Goal: Information Seeking & Learning: Learn about a topic

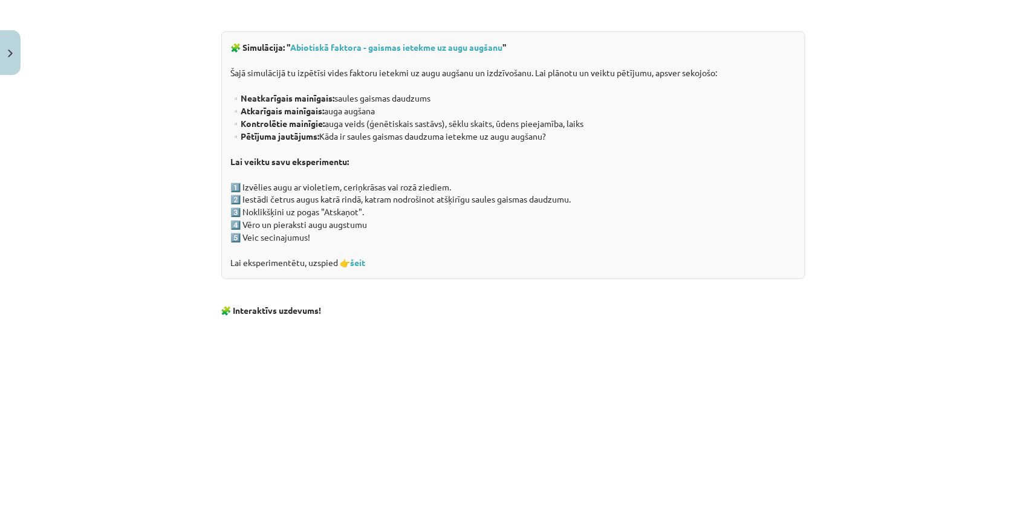
scroll to position [1136, 0]
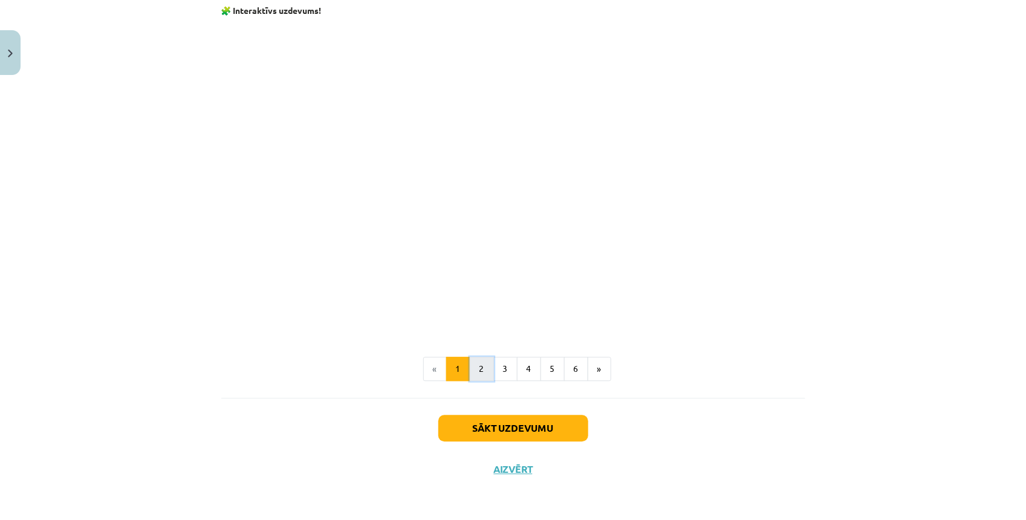
click at [482, 378] on button "2" at bounding box center [482, 369] width 24 height 24
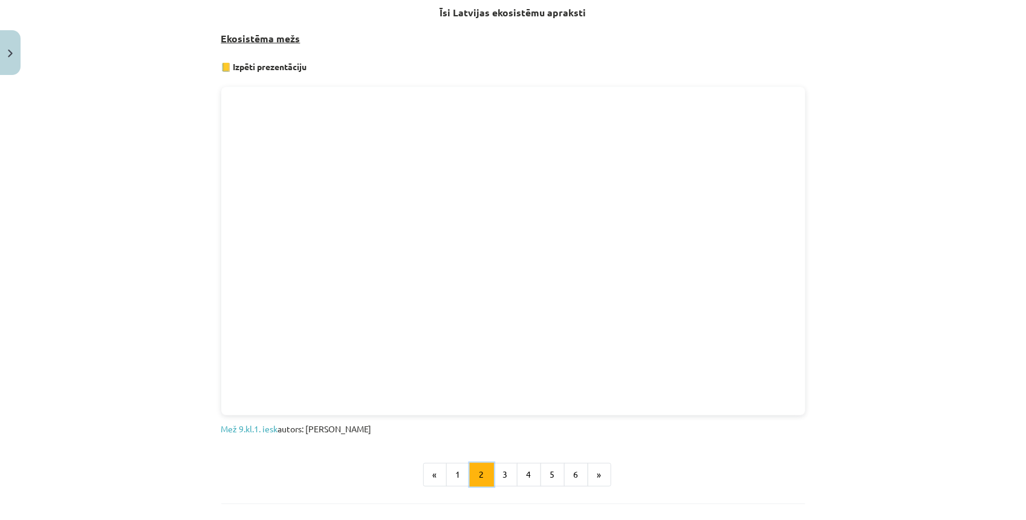
scroll to position [709, 0]
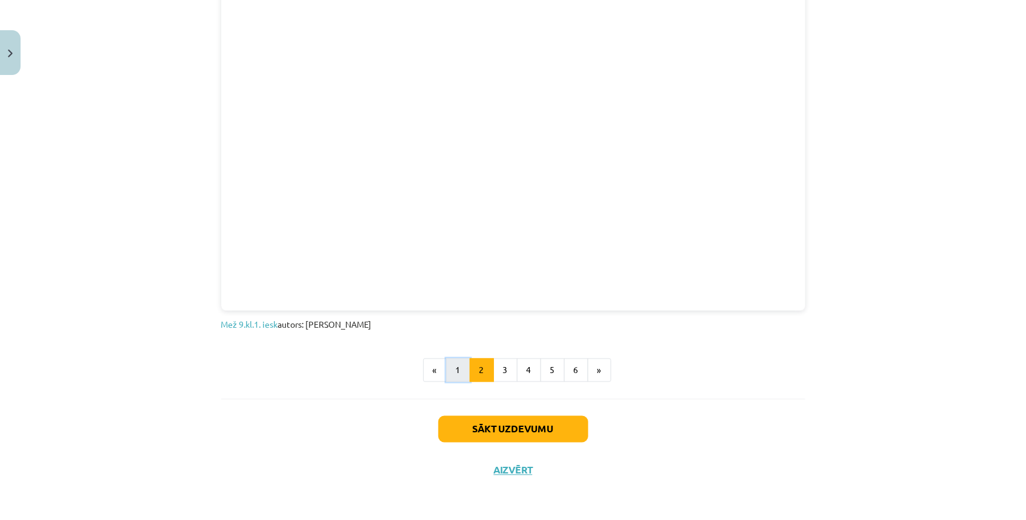
click at [449, 367] on button "1" at bounding box center [458, 370] width 24 height 24
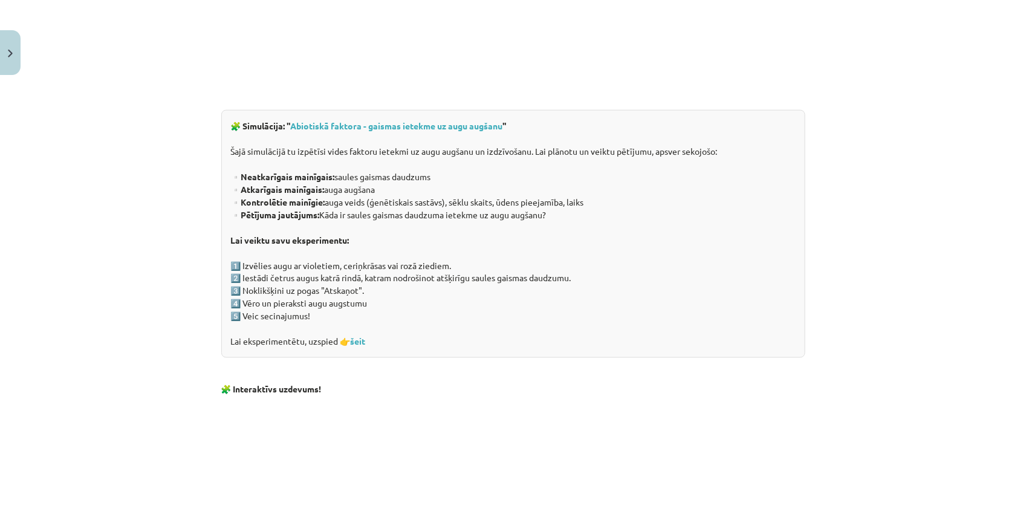
scroll to position [982, 0]
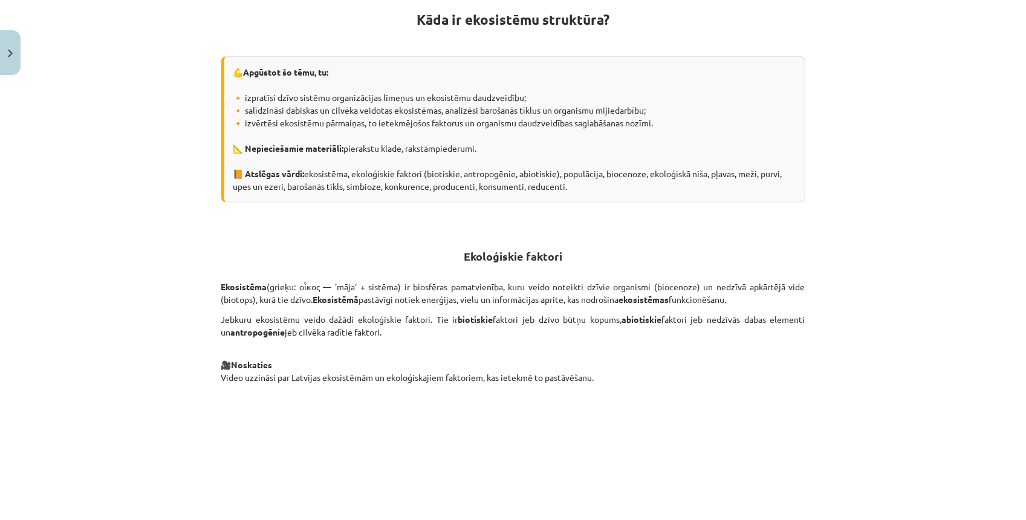
click at [471, 383] on p "🎥 Noskaties Video uzzināsi par Latvijas ekosistēmām un ekoloģiskajiem faktoriem…" at bounding box center [513, 365] width 584 height 38
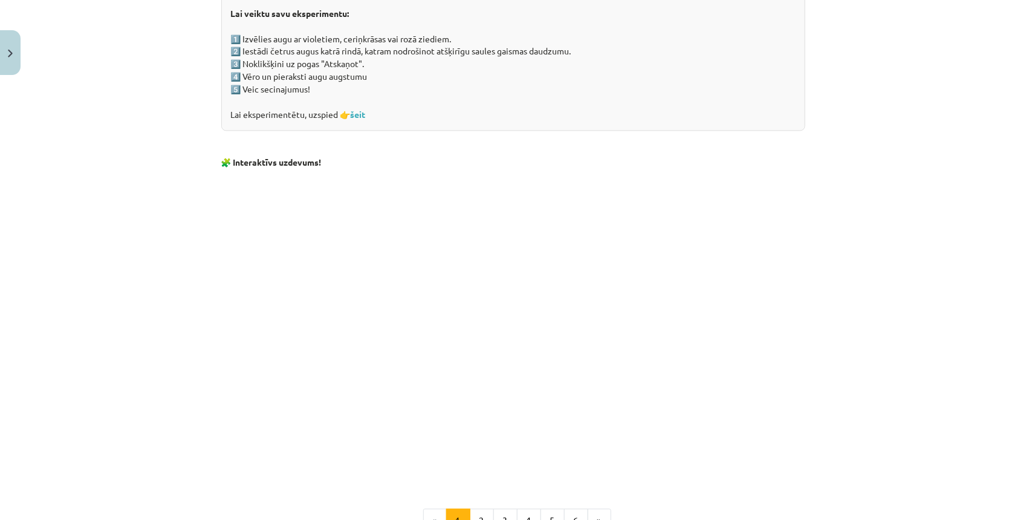
scroll to position [1058, 0]
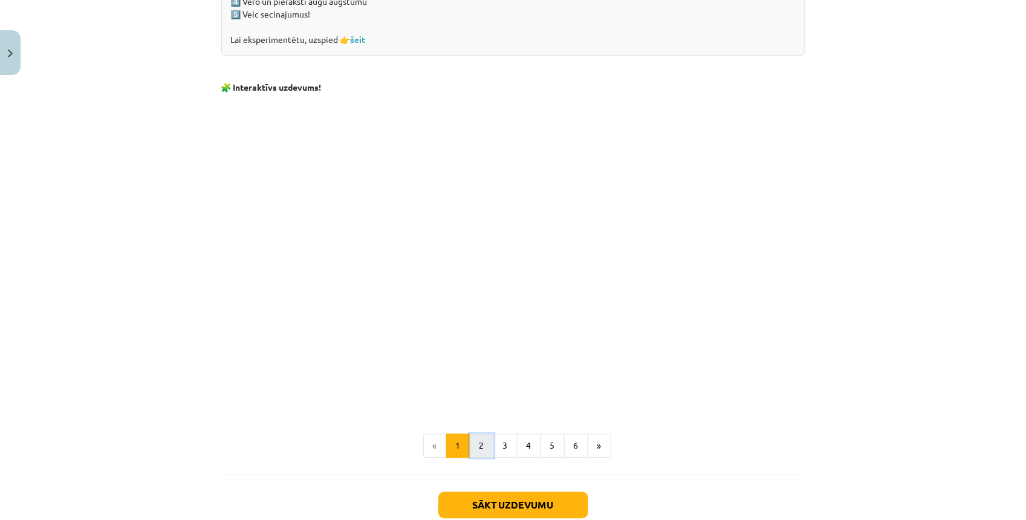
click at [479, 452] on button "2" at bounding box center [482, 445] width 24 height 24
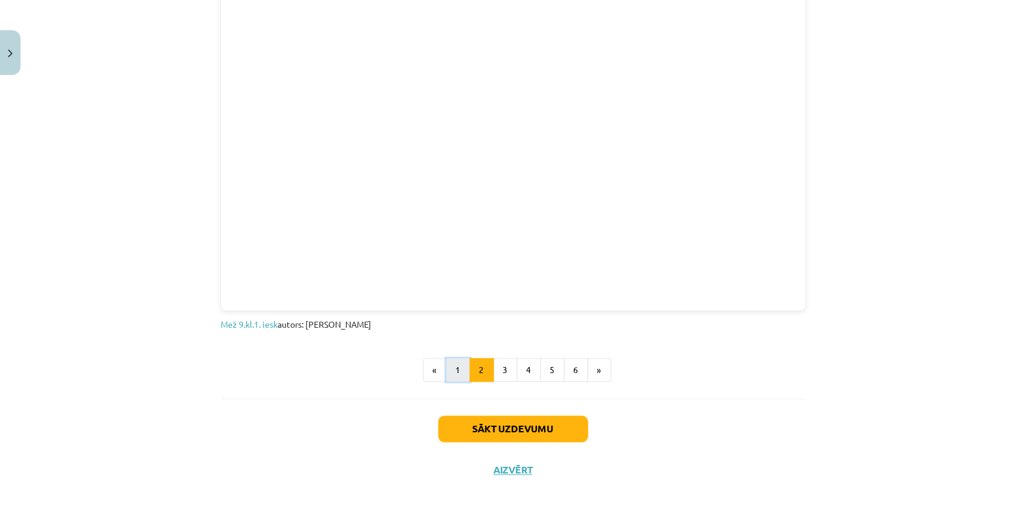
click at [455, 367] on button "1" at bounding box center [458, 370] width 24 height 24
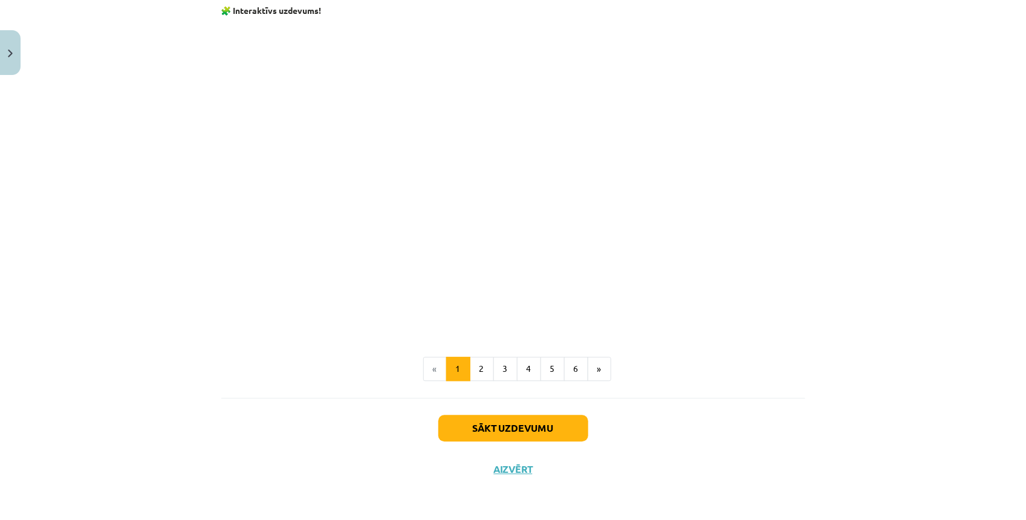
scroll to position [985, 0]
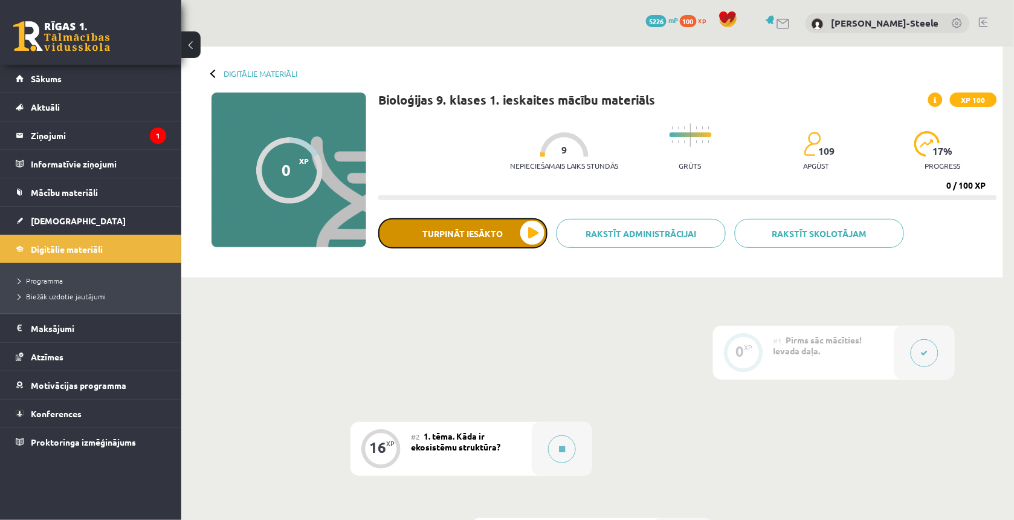
click at [463, 232] on button "Turpināt iesākto" at bounding box center [462, 233] width 169 height 30
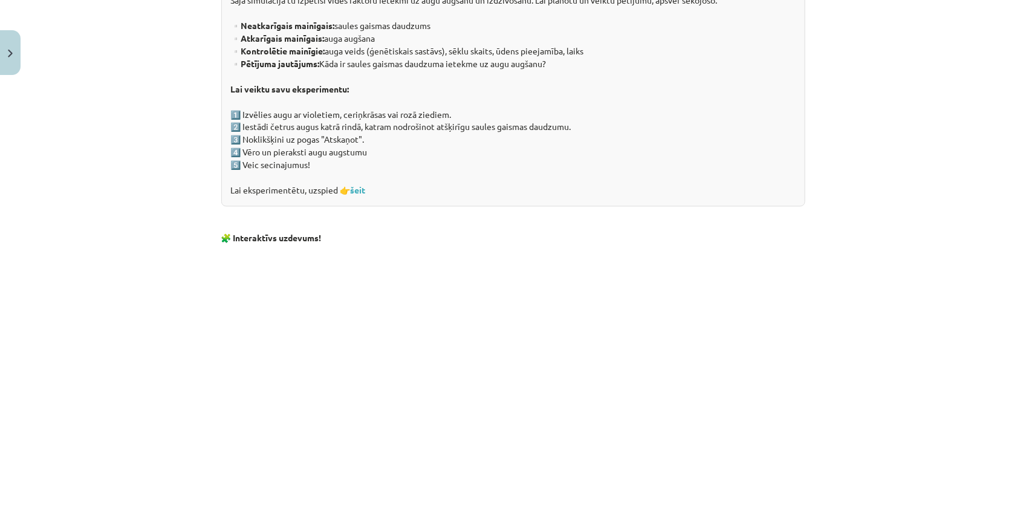
scroll to position [1058, 0]
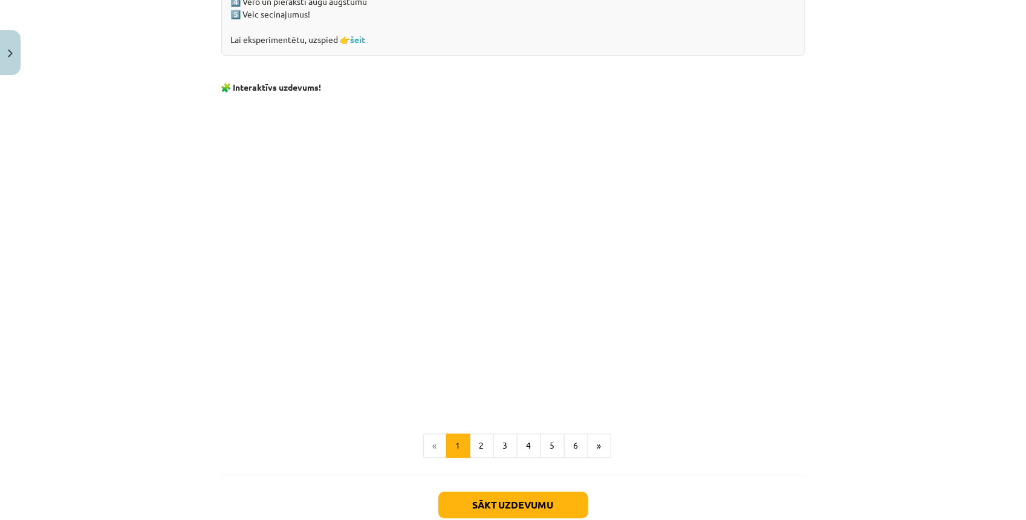
click at [809, 377] on div "Mācību tēma: Bioloģijas 9. klases 1. ieskaites mācību materiāls #2 1. tēma. Kād…" at bounding box center [513, 260] width 1026 height 520
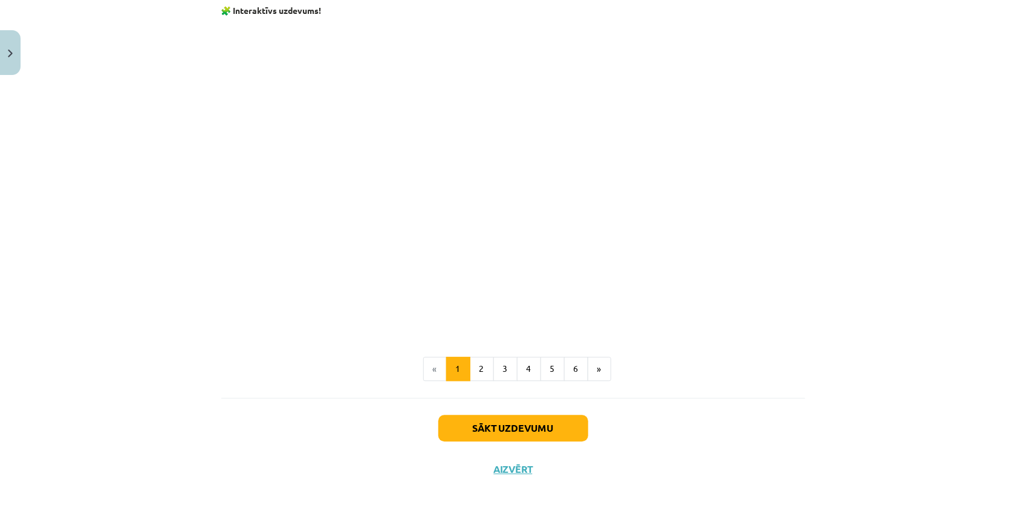
click at [475, 372] on button "2" at bounding box center [482, 369] width 24 height 24
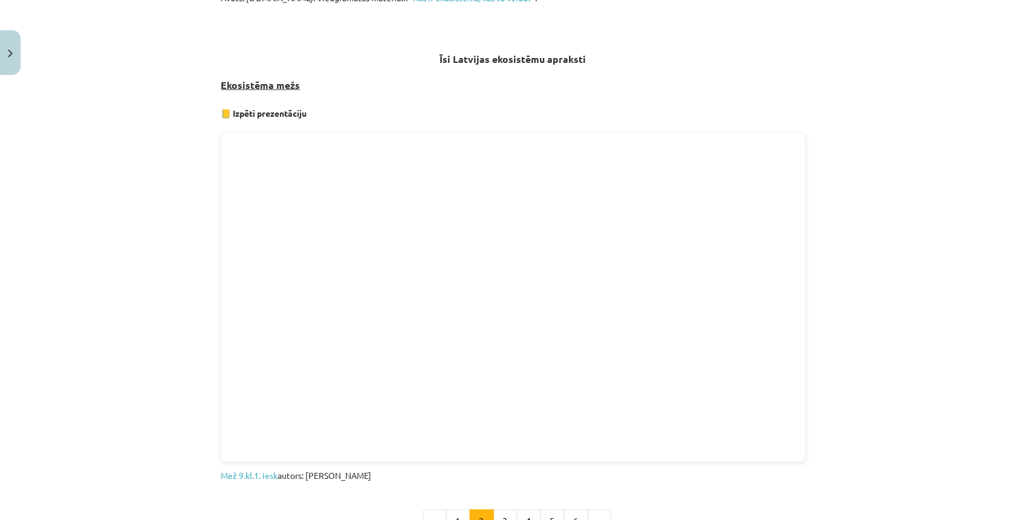
scroll to position [709, 0]
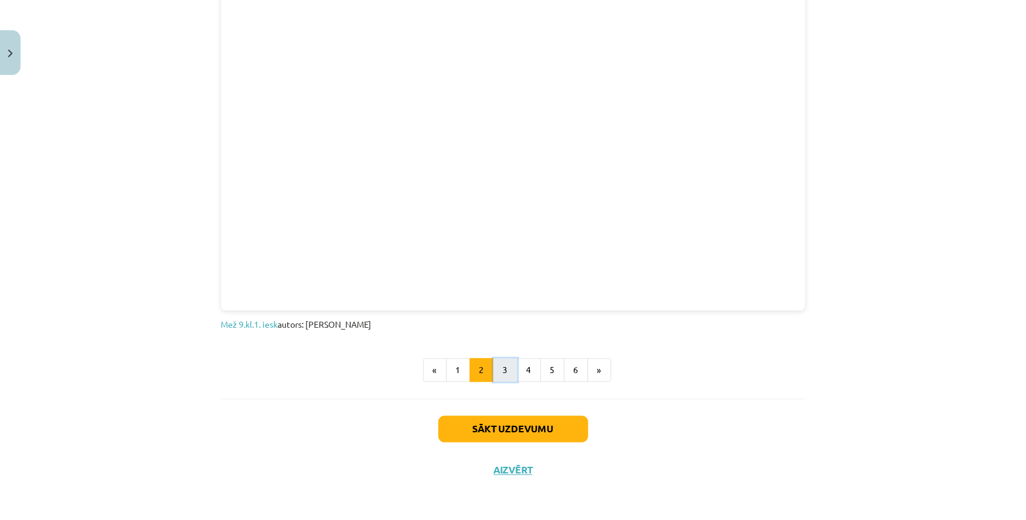
click at [493, 369] on button "3" at bounding box center [505, 370] width 24 height 24
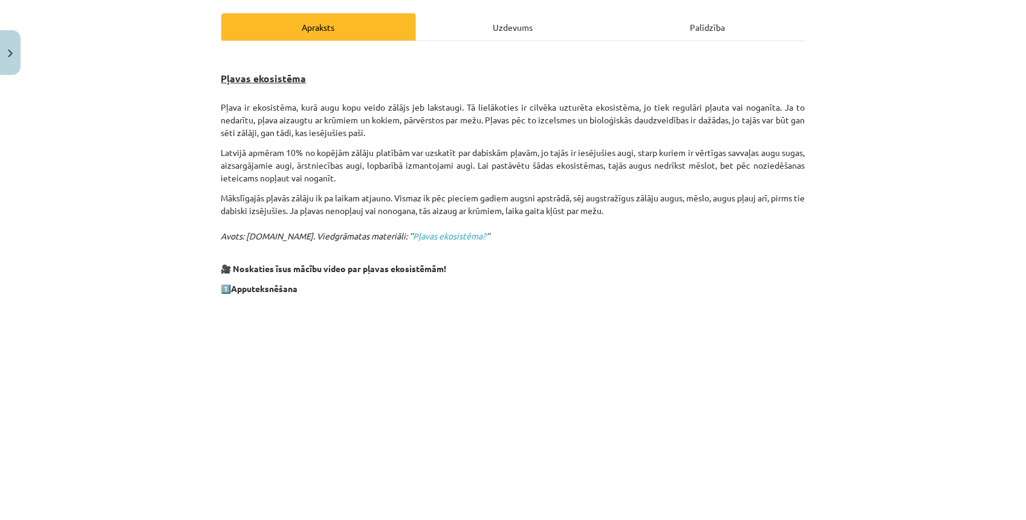
scroll to position [13, 0]
